Goal: Task Accomplishment & Management: Use online tool/utility

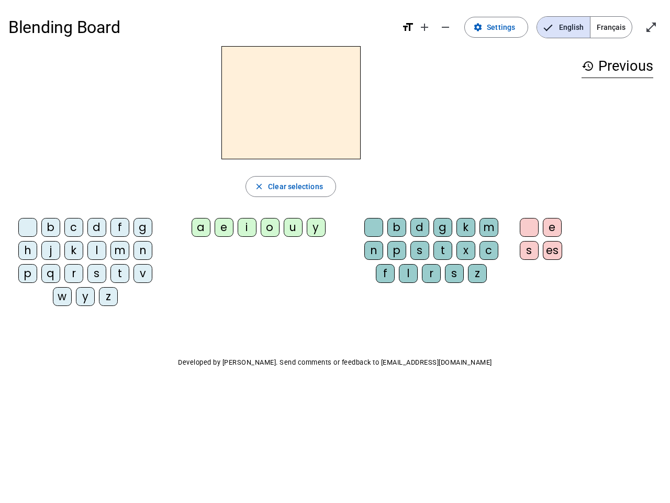
click at [425, 27] on mat-icon "add" at bounding box center [424, 27] width 13 height 13
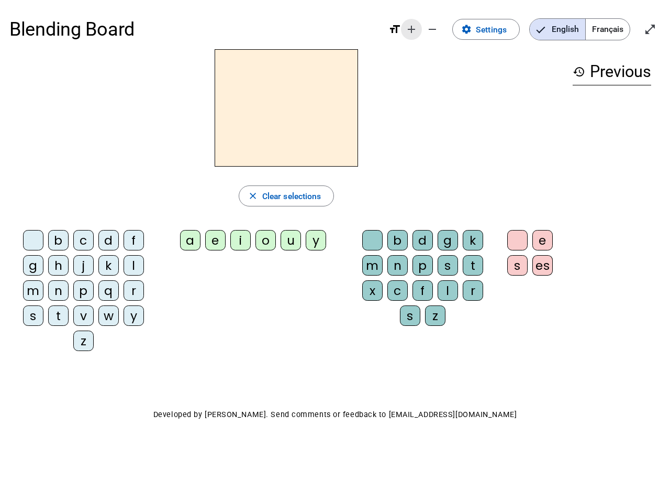
click at [446, 27] on div "Blending Board format_size add remove settings Settings English Français open_i…" at bounding box center [335, 29] width 652 height 40
click at [497, 27] on span "Settings" at bounding box center [491, 30] width 31 height 14
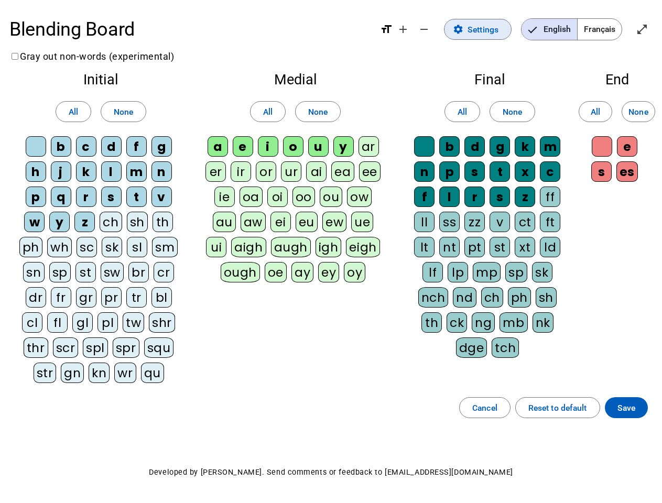
click at [564, 27] on span "English" at bounding box center [549, 29] width 56 height 21
click at [611, 27] on span "Français" at bounding box center [599, 29] width 44 height 21
click at [611, 27] on span "Français" at bounding box center [591, 29] width 60 height 21
click at [652, 27] on span "Enter full screen" at bounding box center [641, 29] width 25 height 25
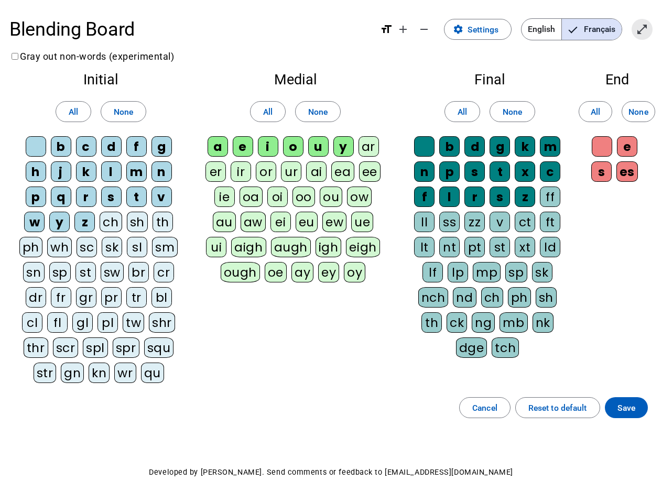
click at [291, 186] on letter-bubble "oi" at bounding box center [279, 198] width 25 height 25
click at [30, 229] on div "w" at bounding box center [34, 222] width 20 height 20
